Goal: Task Accomplishment & Management: Manage account settings

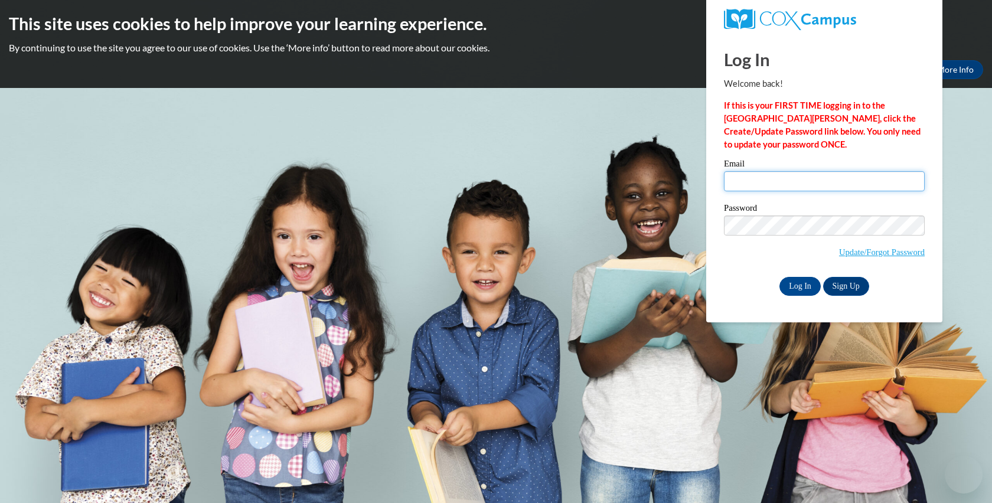
click at [751, 182] on input "Email" at bounding box center [824, 181] width 201 height 20
type input "[EMAIL_ADDRESS][DOMAIN_NAME]"
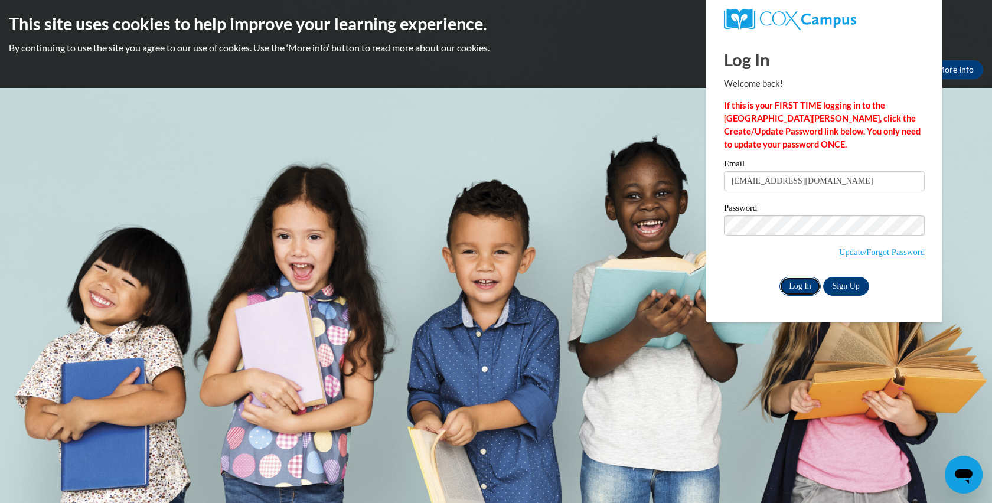
click at [797, 288] on input "Log In" at bounding box center [800, 286] width 41 height 19
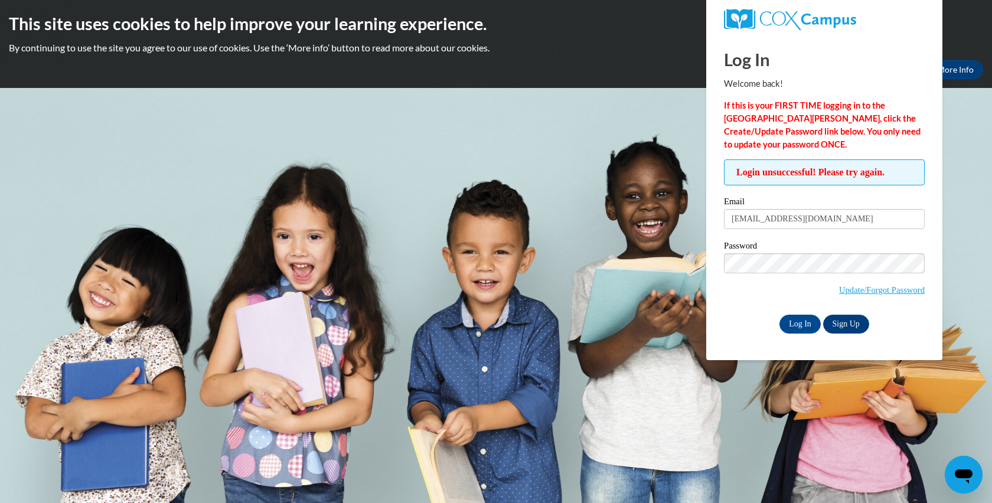
click at [869, 281] on span "Update/Forgot Password" at bounding box center [824, 277] width 201 height 49
click at [869, 285] on link "Update/Forgot Password" at bounding box center [882, 289] width 86 height 9
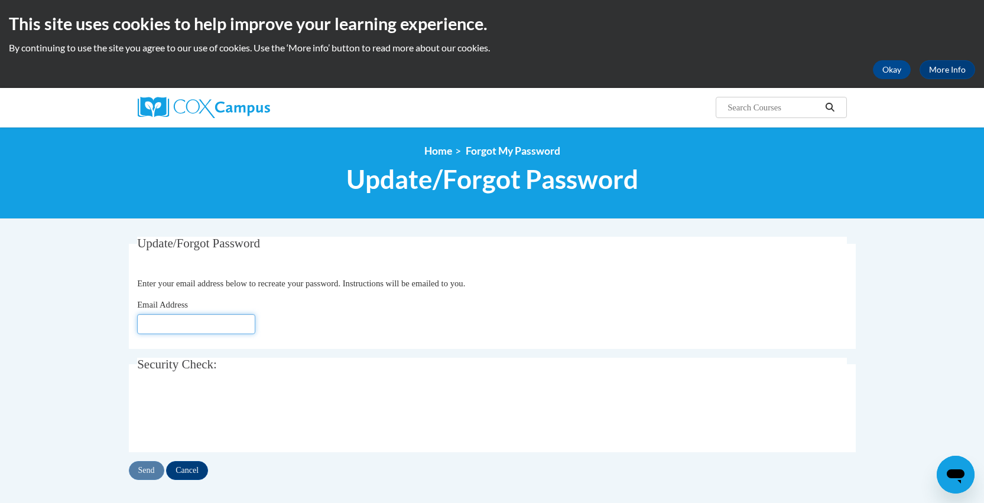
click at [212, 331] on input "Email Address" at bounding box center [196, 324] width 118 height 20
type input "[EMAIL_ADDRESS][DOMAIN_NAME]"
click at [146, 468] on input "Send" at bounding box center [146, 470] width 35 height 19
